Goal: Find specific page/section: Find specific page/section

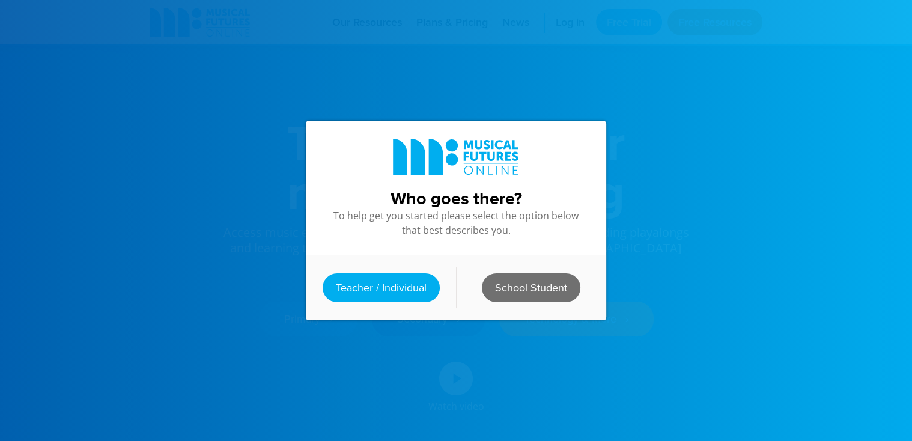
click at [525, 286] on link "School Student" at bounding box center [531, 287] width 98 height 29
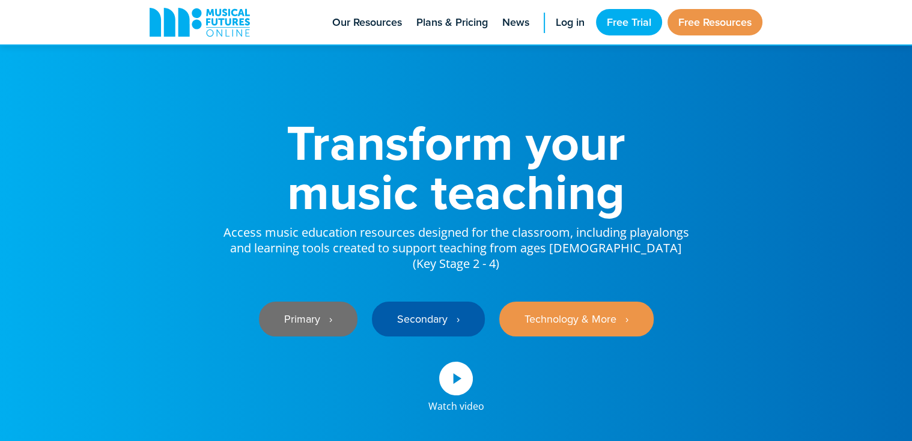
click at [311, 301] on link "Primary ‎‏‏‎ ‎ ›" at bounding box center [308, 318] width 98 height 35
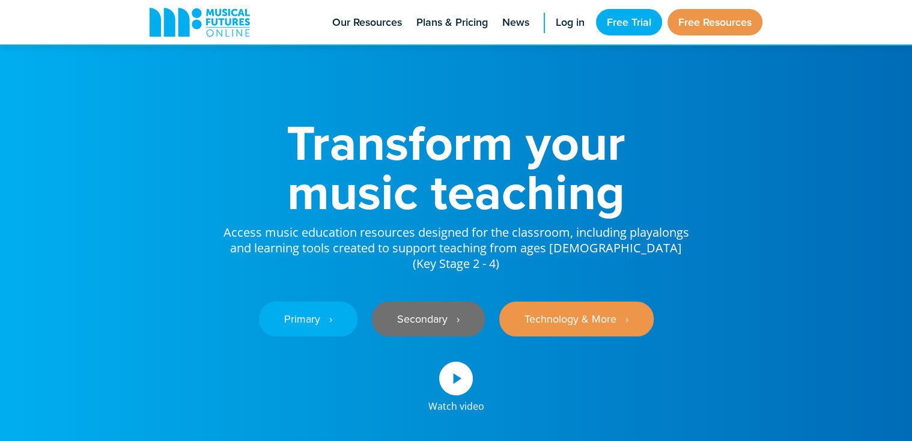
click at [439, 307] on link "Secondary ‎‏‏‎ ‎ ›" at bounding box center [428, 318] width 113 height 35
click at [572, 25] on span "Log in" at bounding box center [570, 22] width 29 height 16
click at [462, 301] on link "Secondary ‎‏‏‎ ‎ ›" at bounding box center [428, 318] width 113 height 35
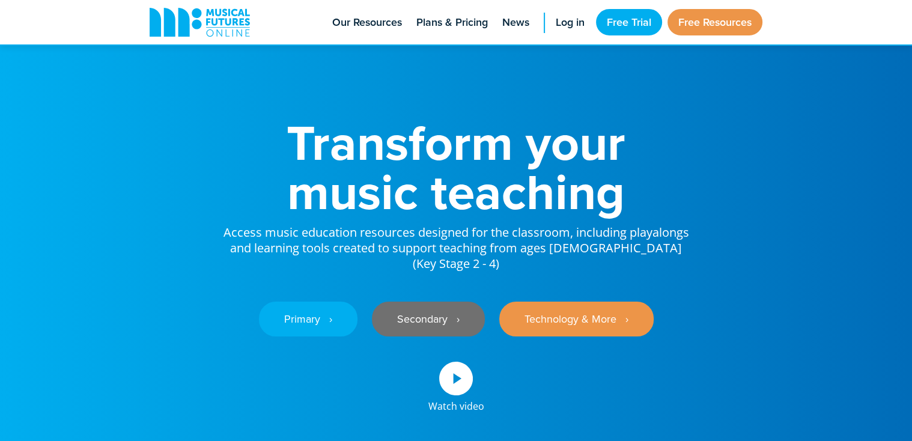
click at [438, 304] on link "Secondary ‎‏‏‎ ‎ ›" at bounding box center [428, 318] width 113 height 35
